Goal: Task Accomplishment & Management: Complete application form

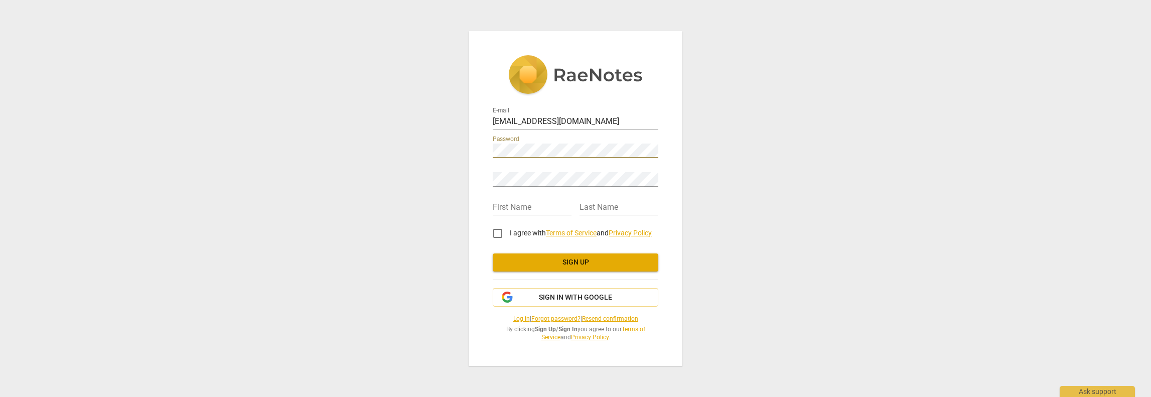
click at [653, 149] on keeper-lock "Open Keeper Popup" at bounding box center [651, 151] width 12 height 12
click at [652, 145] on keeper-lock "Open Keeper Popup" at bounding box center [651, 151] width 12 height 12
click at [528, 209] on input "text" at bounding box center [532, 208] width 79 height 15
type input "[PERSON_NAME]"
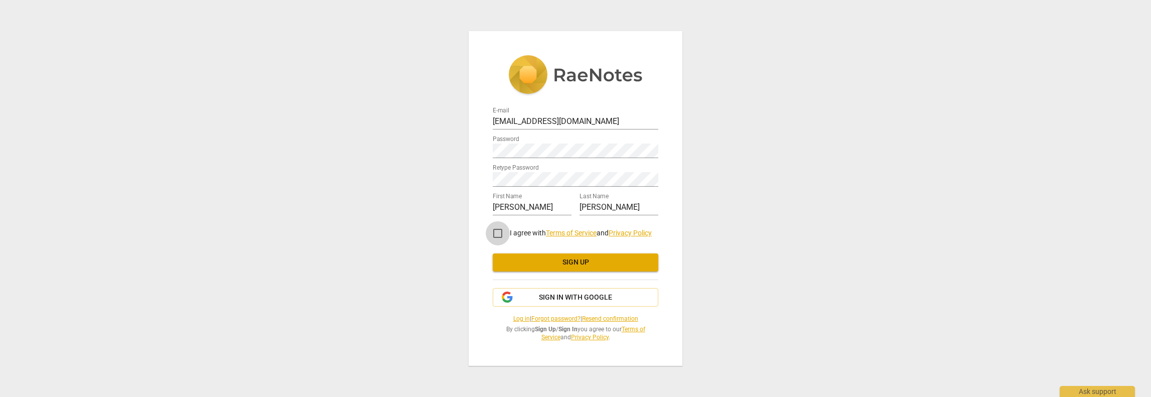
click at [496, 232] on input "I agree with Terms of Service and Privacy Policy" at bounding box center [498, 233] width 24 height 24
checkbox input "true"
click at [560, 260] on span "Sign up" at bounding box center [576, 262] width 150 height 10
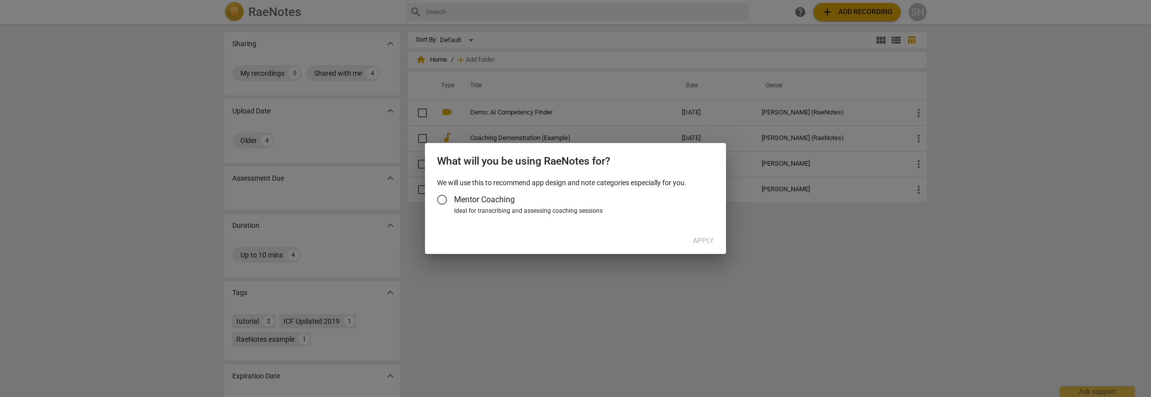
click at [443, 199] on input "Mentor Coaching" at bounding box center [442, 200] width 24 height 24
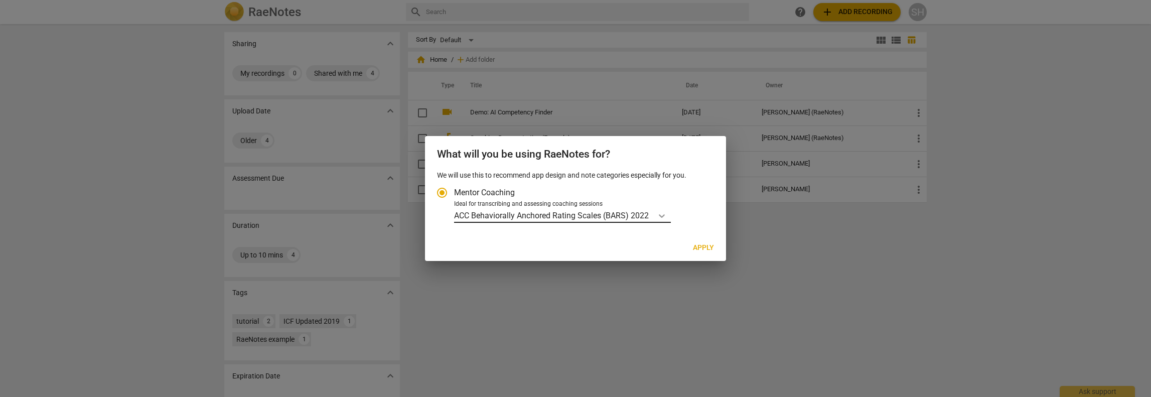
click at [662, 216] on icon "Account type" at bounding box center [662, 216] width 10 height 10
click at [0, 0] on input "Ideal for transcribing and assessing coaching sessions ACC Behaviorally Anchore…" at bounding box center [0, 0] width 0 height 0
click at [662, 216] on icon "Account type" at bounding box center [662, 216] width 10 height 10
click at [0, 0] on input "Ideal for transcribing and assessing coaching sessions ACC Behaviorally Anchore…" at bounding box center [0, 0] width 0 height 0
click at [663, 215] on icon "Account type" at bounding box center [662, 216] width 10 height 10
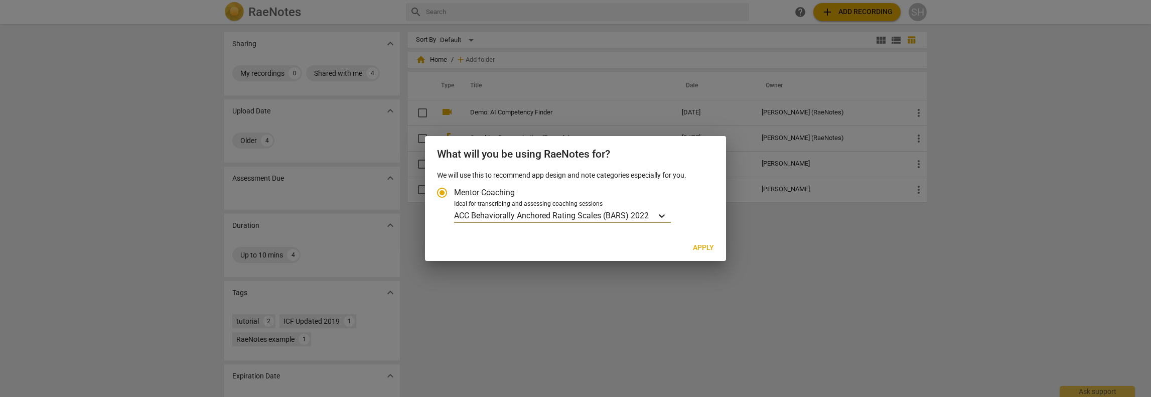
click at [0, 0] on input "Ideal for transcribing and assessing coaching sessions ACC Behaviorally Anchore…" at bounding box center [0, 0] width 0 height 0
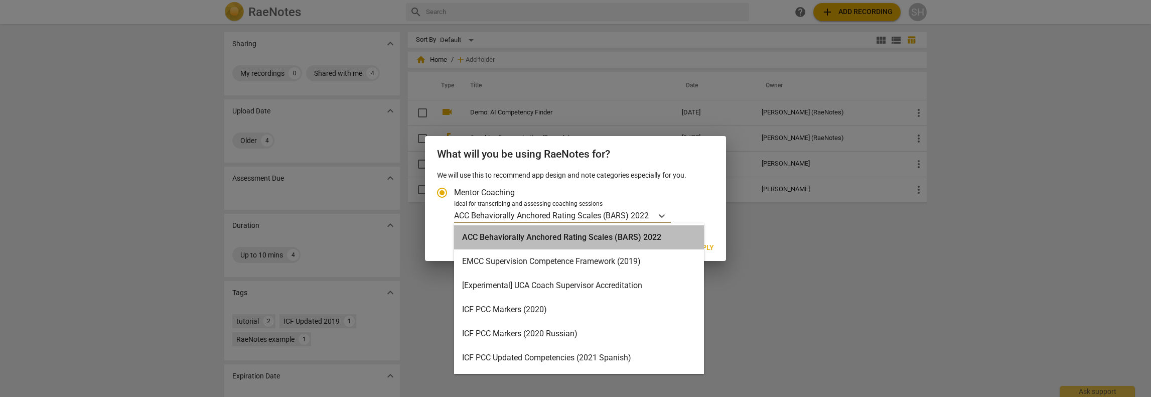
click at [483, 236] on div "ACC Behaviorally Anchored Rating Scales (BARS) 2022" at bounding box center [579, 237] width 250 height 24
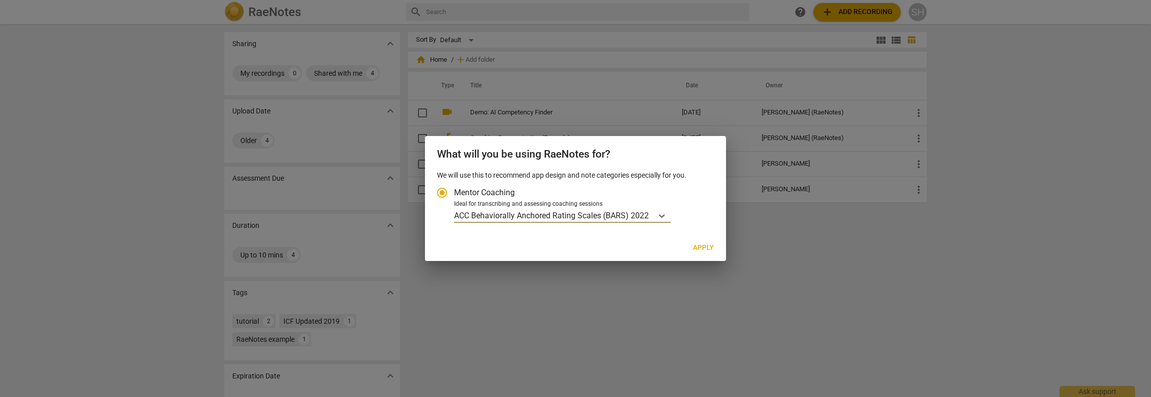
click at [709, 250] on span "Apply" at bounding box center [703, 248] width 21 height 10
radio input "false"
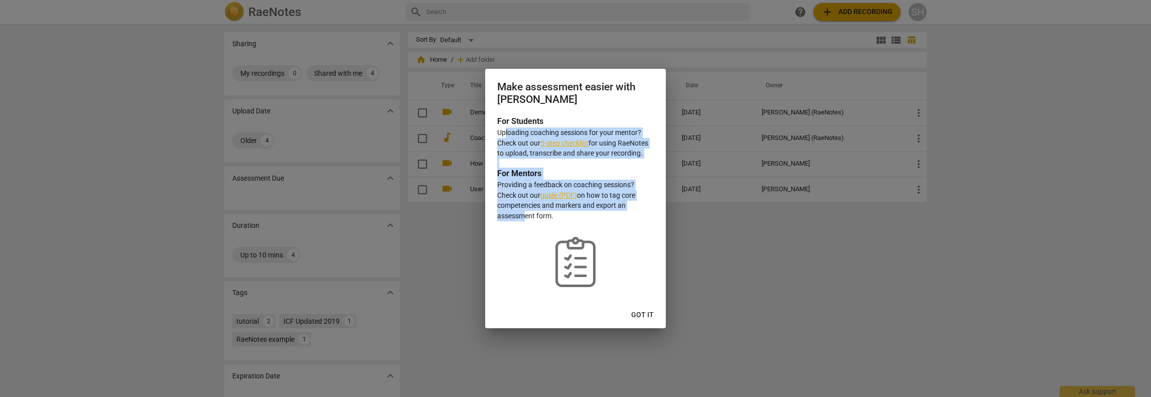
drag, startPoint x: 505, startPoint y: 131, endPoint x: 522, endPoint y: 215, distance: 85.5
click at [522, 215] on div "For Students Uploading coaching sessions for your mentor? Check out our 5-step …" at bounding box center [575, 208] width 181 height 186
click at [635, 313] on span "Got it" at bounding box center [642, 315] width 23 height 10
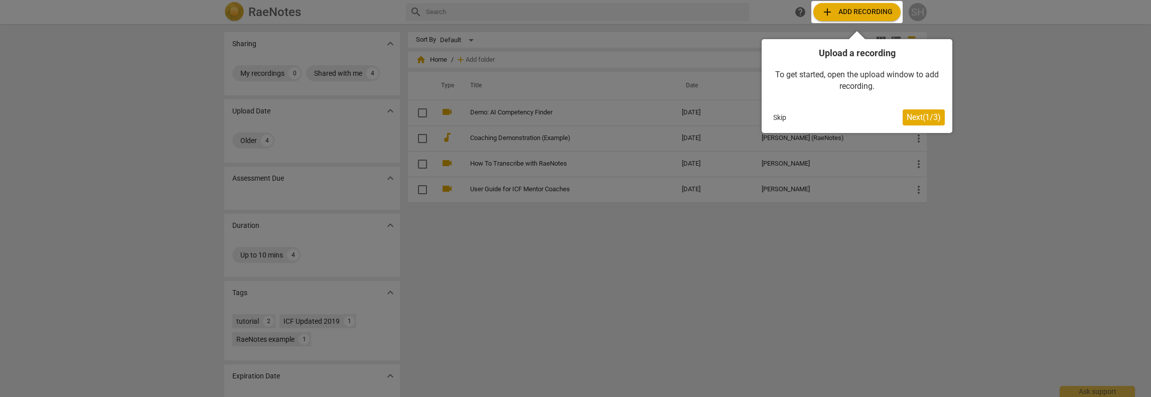
click at [920, 115] on span "Next ( 1 / 3 )" at bounding box center [924, 117] width 34 height 10
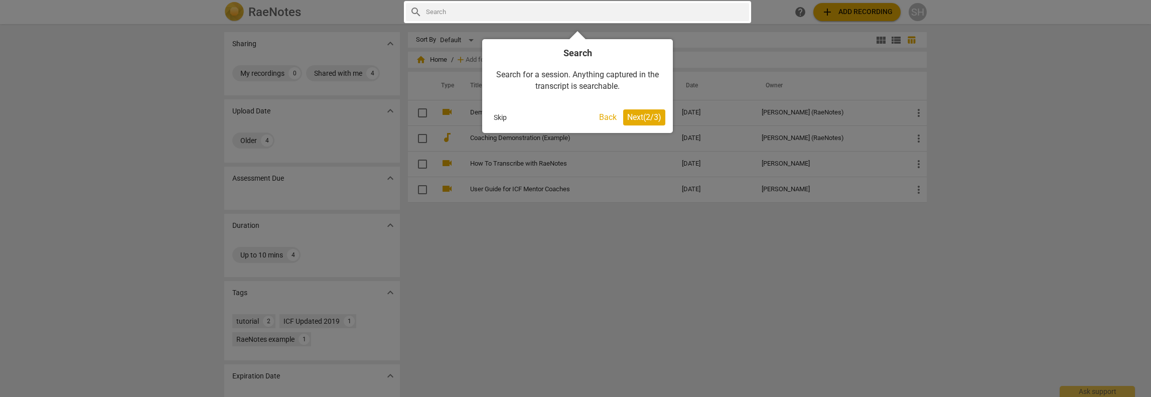
click at [640, 115] on span "Next ( 2 / 3 )" at bounding box center [644, 117] width 34 height 10
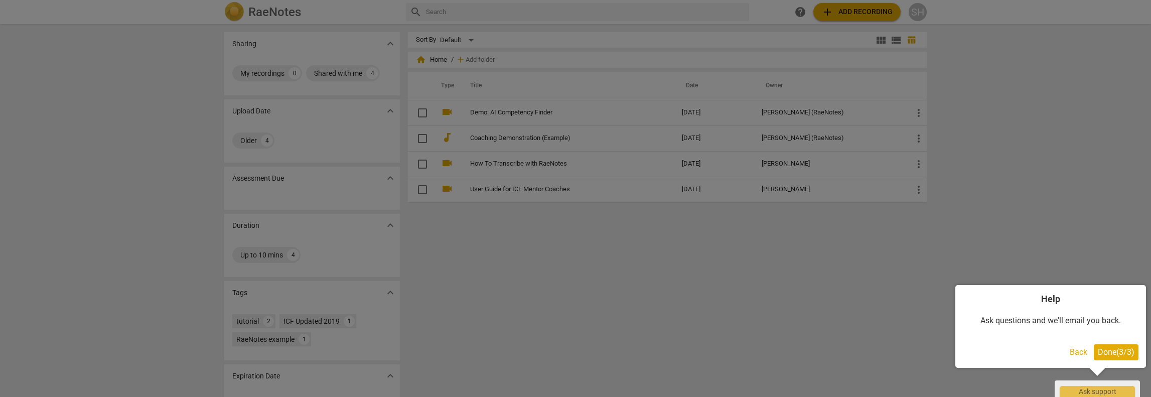
click at [644, 257] on div at bounding box center [575, 198] width 1151 height 397
click at [1102, 351] on span "Done ( 3 / 3 )" at bounding box center [1116, 352] width 37 height 10
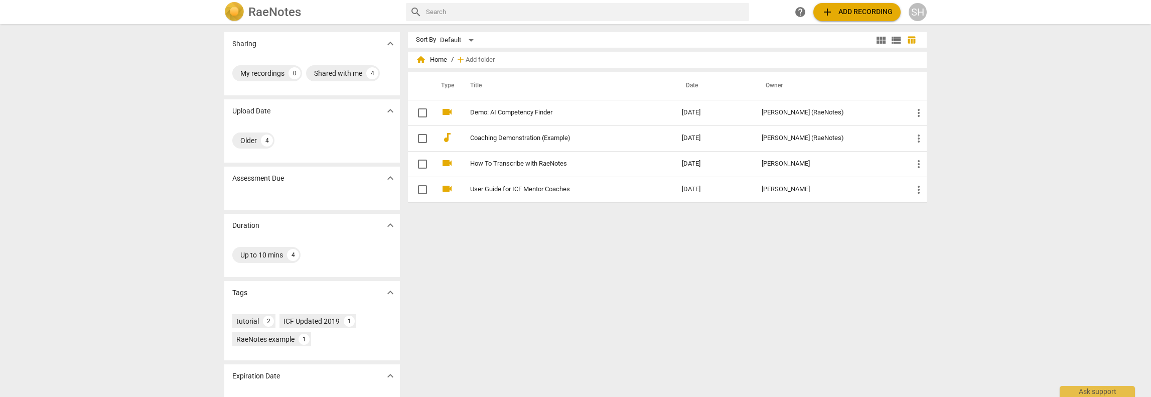
click at [916, 11] on div "SH" at bounding box center [918, 12] width 18 height 18
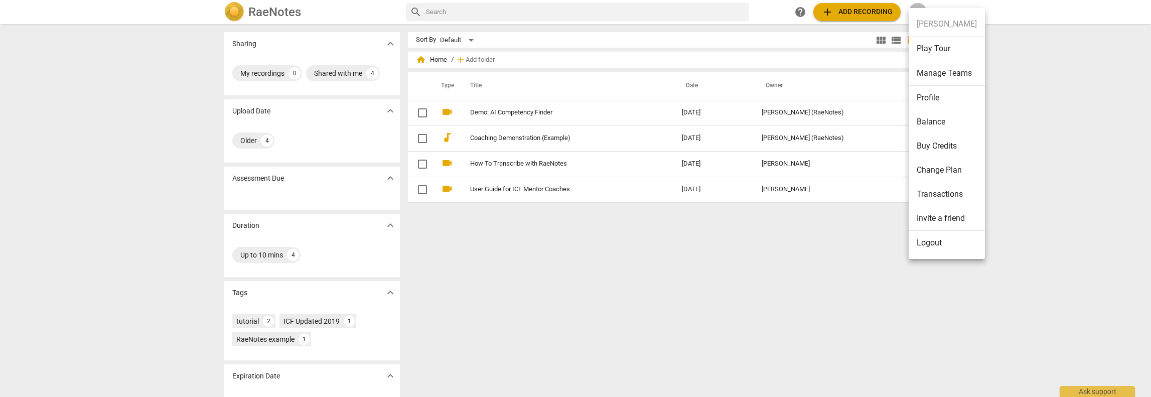
click at [536, 375] on div at bounding box center [575, 198] width 1151 height 397
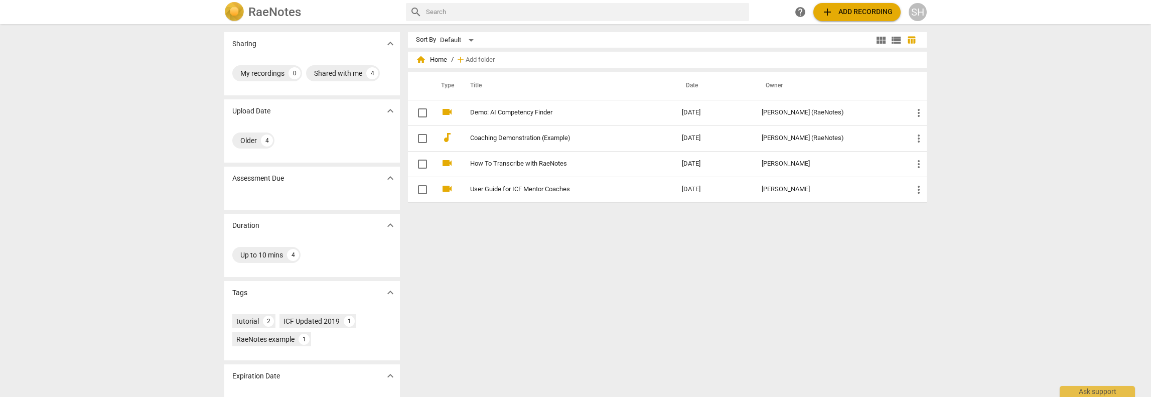
click at [921, 11] on div "SH" at bounding box center [918, 12] width 18 height 18
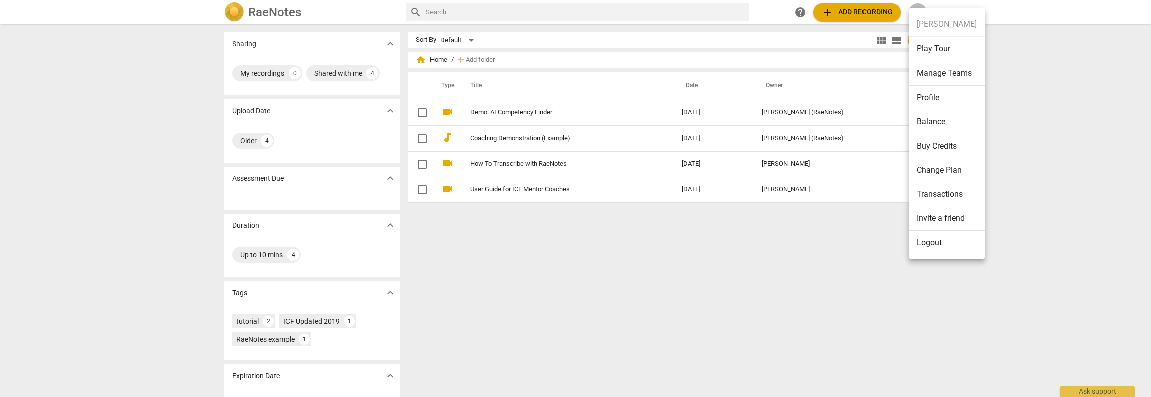
click at [932, 241] on li "Logout" at bounding box center [947, 243] width 76 height 24
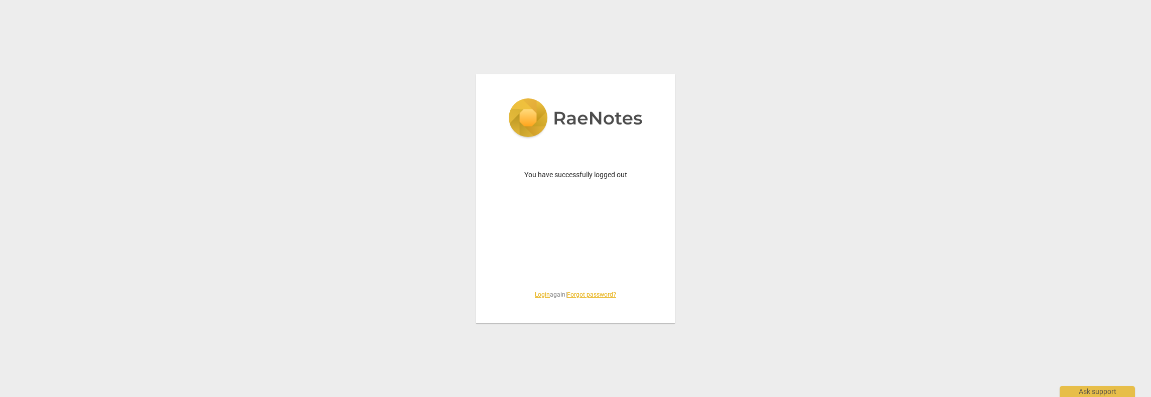
click at [538, 296] on link "Login" at bounding box center [542, 294] width 15 height 7
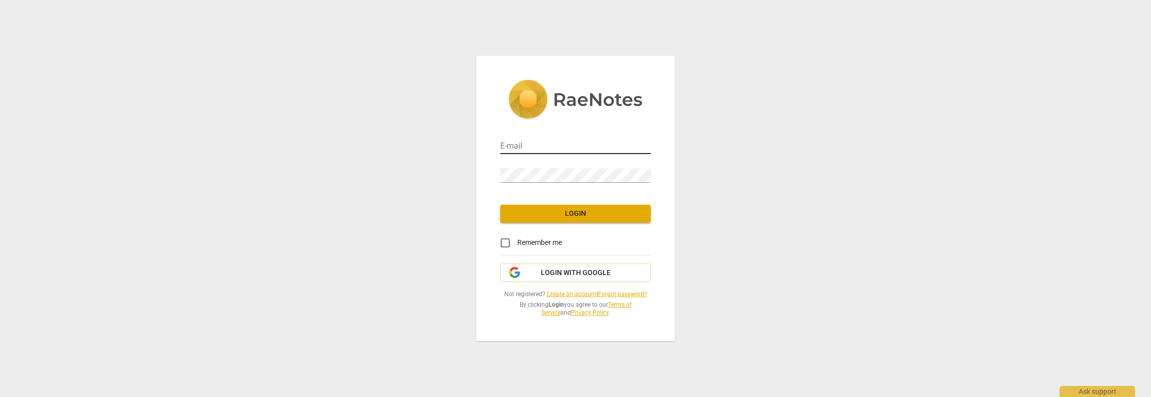
click at [554, 142] on input "email" at bounding box center [575, 147] width 151 height 15
click at [648, 143] on keeper-lock "Open Keeper Popup" at bounding box center [643, 147] width 12 height 12
click at [559, 209] on span "Login" at bounding box center [575, 214] width 135 height 10
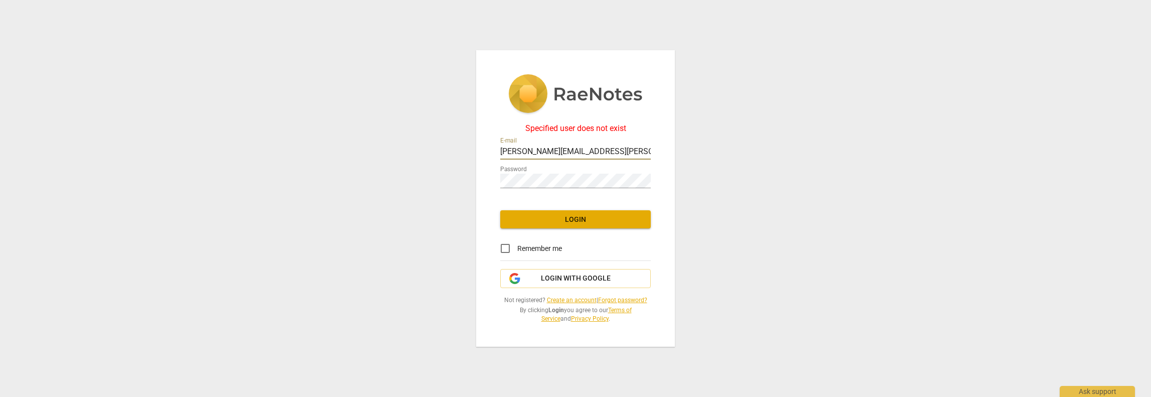
click at [580, 149] on input "[PERSON_NAME][EMAIL_ADDRESS][PERSON_NAME][DOMAIN_NAME]" at bounding box center [575, 152] width 151 height 15
click at [645, 152] on keeper-lock "Open Keeper Popup" at bounding box center [643, 153] width 12 height 12
type input "[EMAIL_ADDRESS][DOMAIN_NAME]"
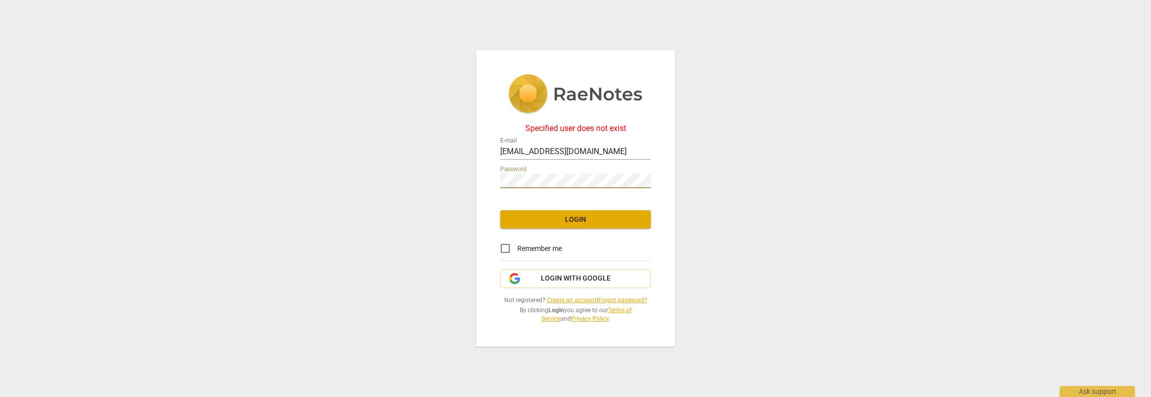
click at [543, 216] on span "Login" at bounding box center [575, 220] width 135 height 10
